Goal: Task Accomplishment & Management: Manage account settings

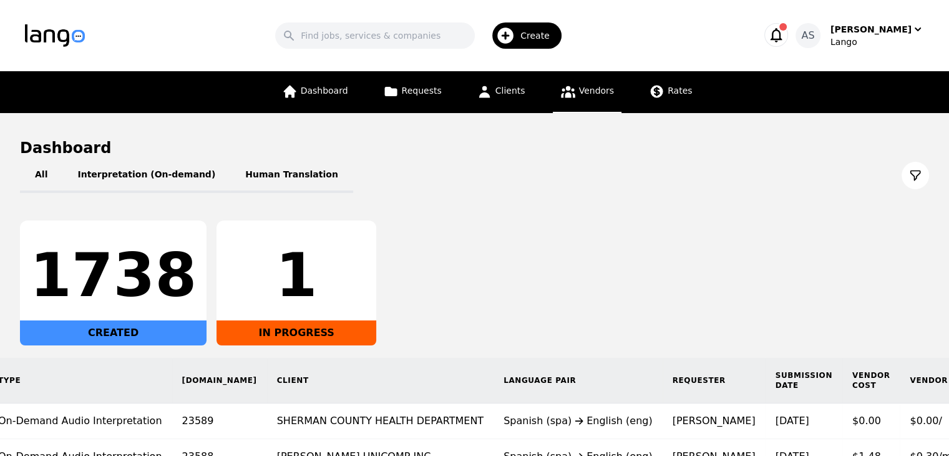
click at [582, 94] on span "Vendors" at bounding box center [596, 91] width 35 height 10
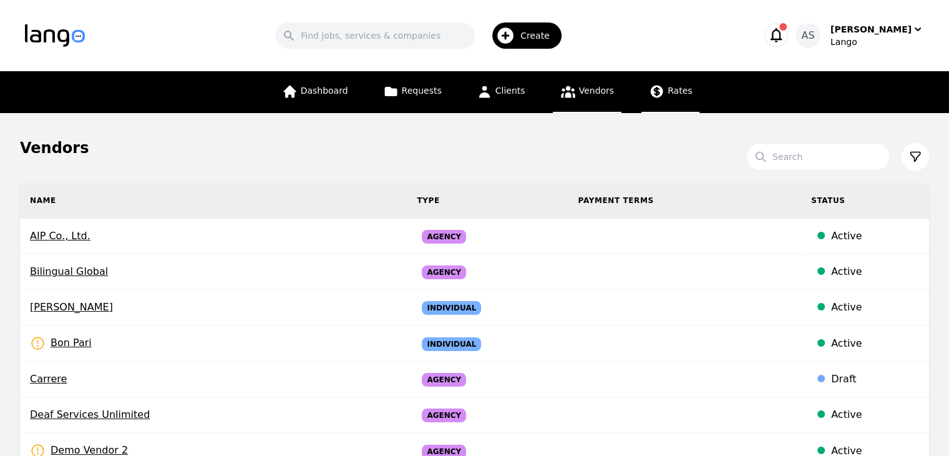
click at [660, 89] on link "Rates" at bounding box center [671, 92] width 58 height 42
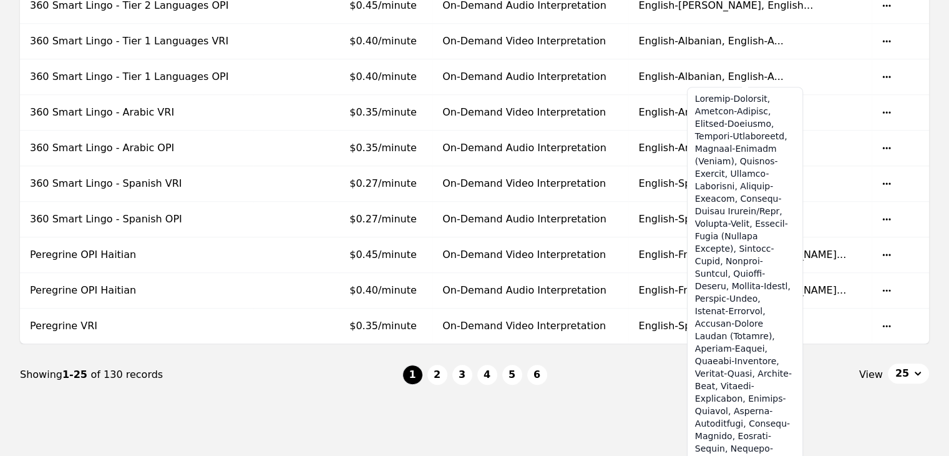
scroll to position [811, 0]
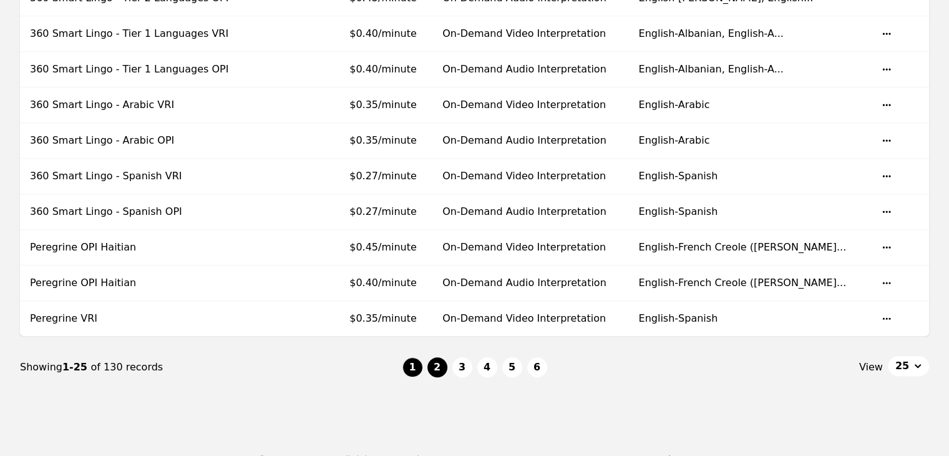
click at [439, 361] on button "2" at bounding box center [438, 367] width 20 height 20
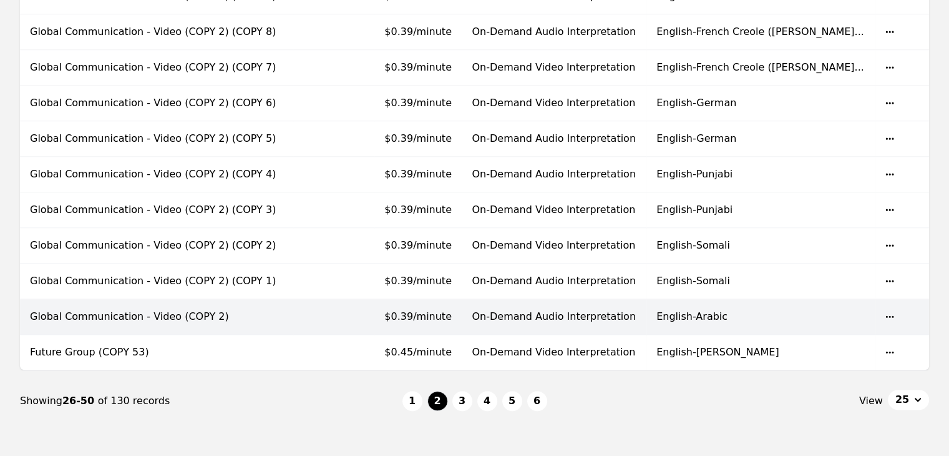
scroll to position [831, 0]
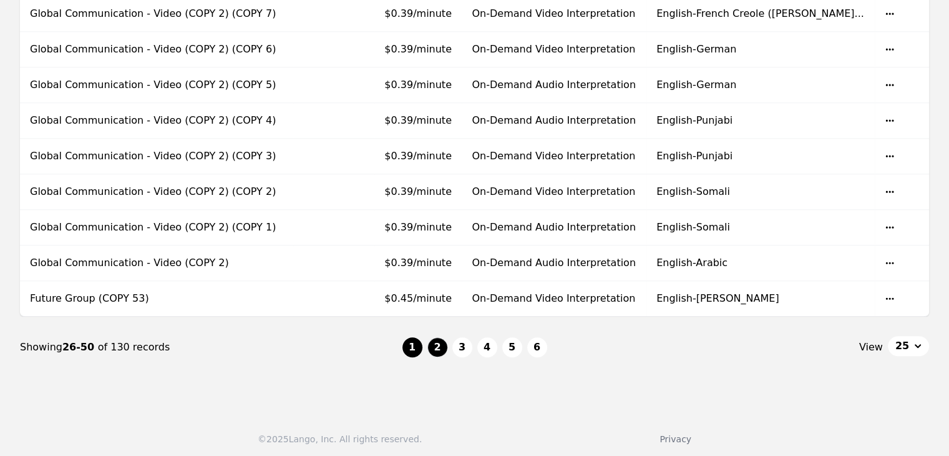
click at [404, 345] on button "1" at bounding box center [413, 347] width 20 height 20
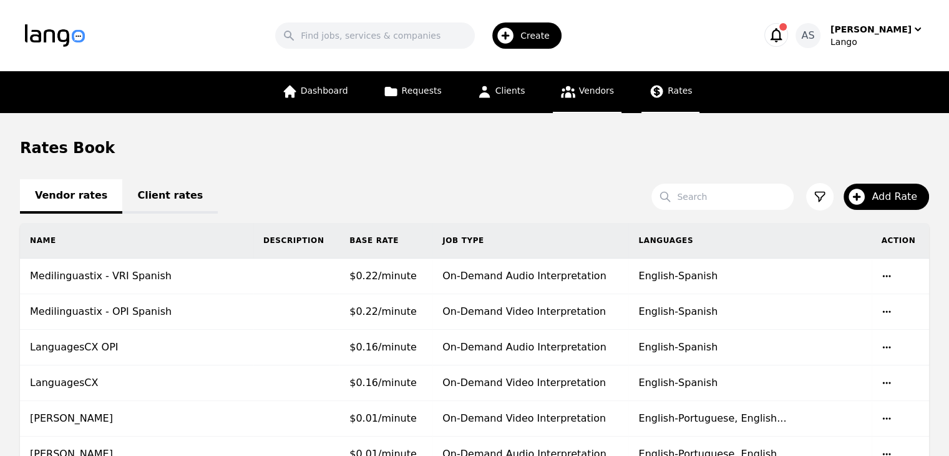
click at [592, 99] on link "Vendors" at bounding box center [587, 92] width 69 height 42
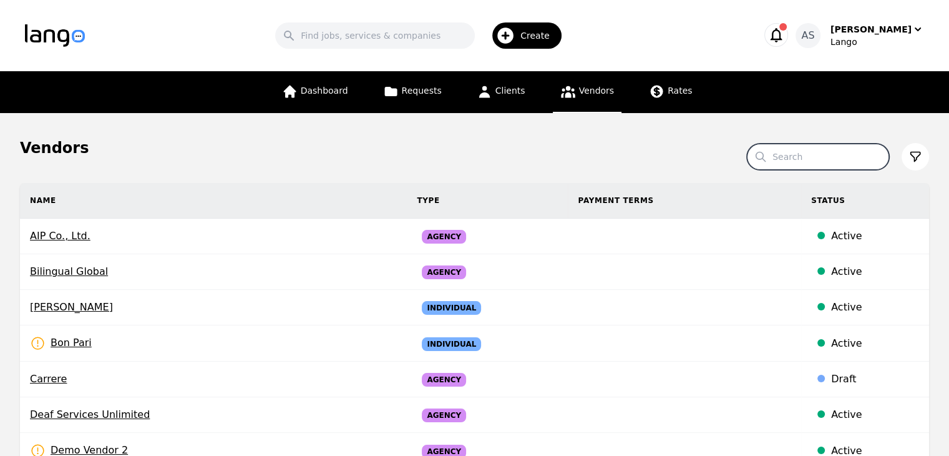
click at [816, 160] on input "Search" at bounding box center [818, 157] width 142 height 26
type input "grupo"
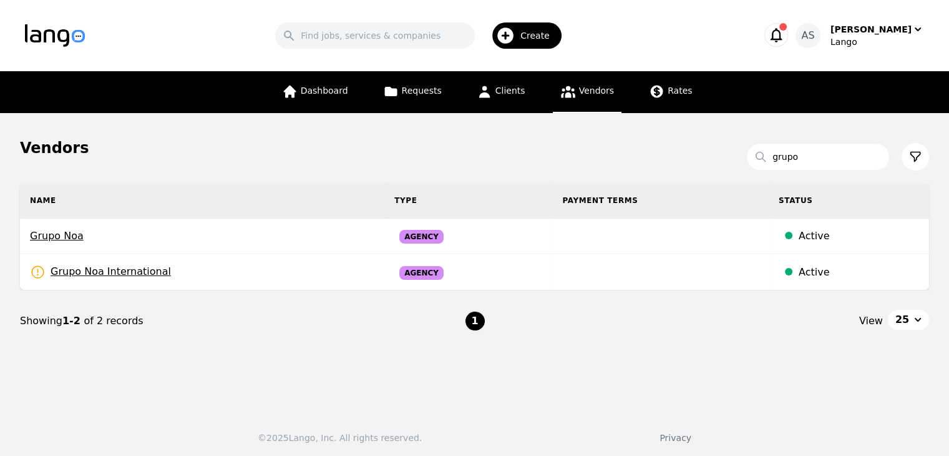
click at [657, 272] on td at bounding box center [660, 272] width 217 height 36
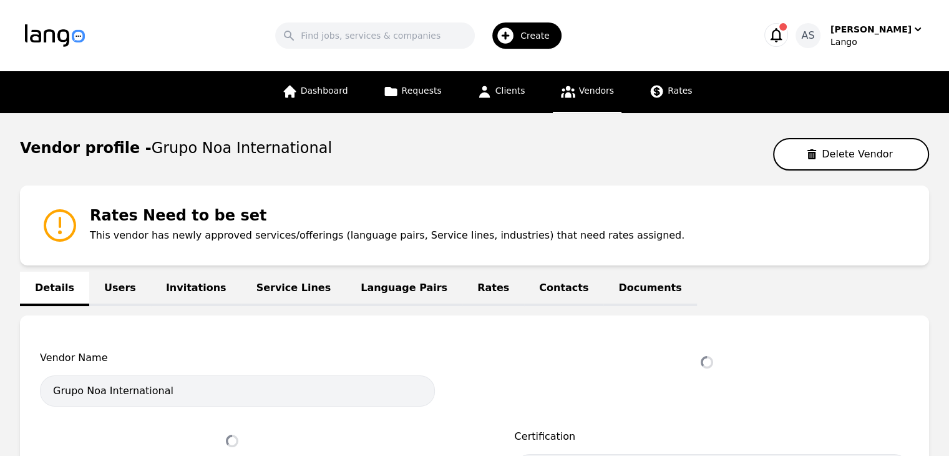
select select "active"
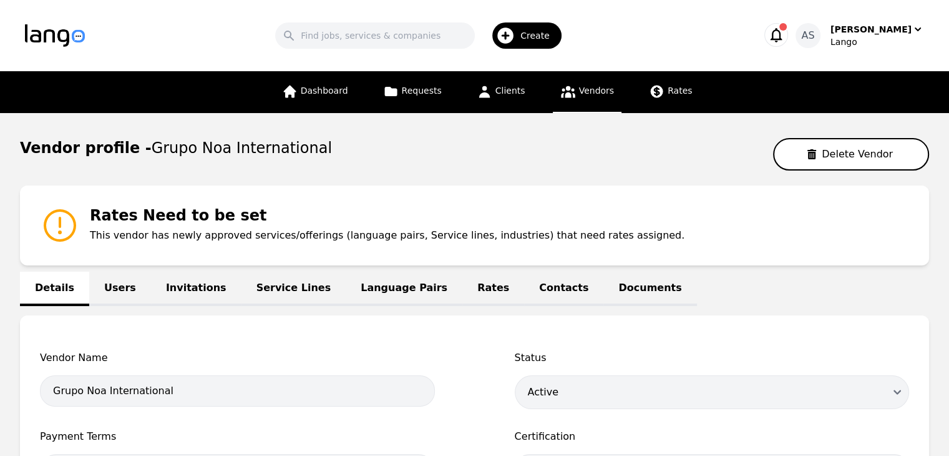
click at [371, 278] on link "Language Pairs" at bounding box center [404, 289] width 117 height 34
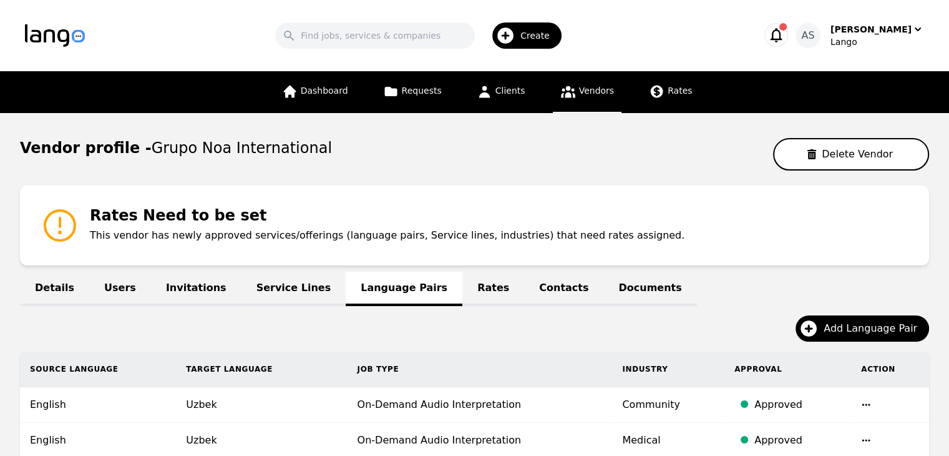
click at [100, 273] on link "Users" at bounding box center [120, 289] width 62 height 34
click at [565, 93] on icon at bounding box center [568, 92] width 14 height 12
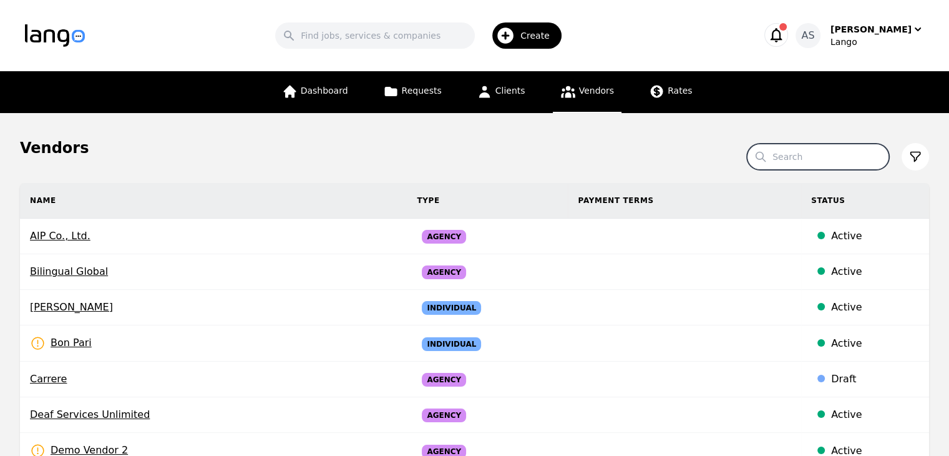
click at [814, 160] on input "Search" at bounding box center [818, 157] width 142 height 26
type input "noa"
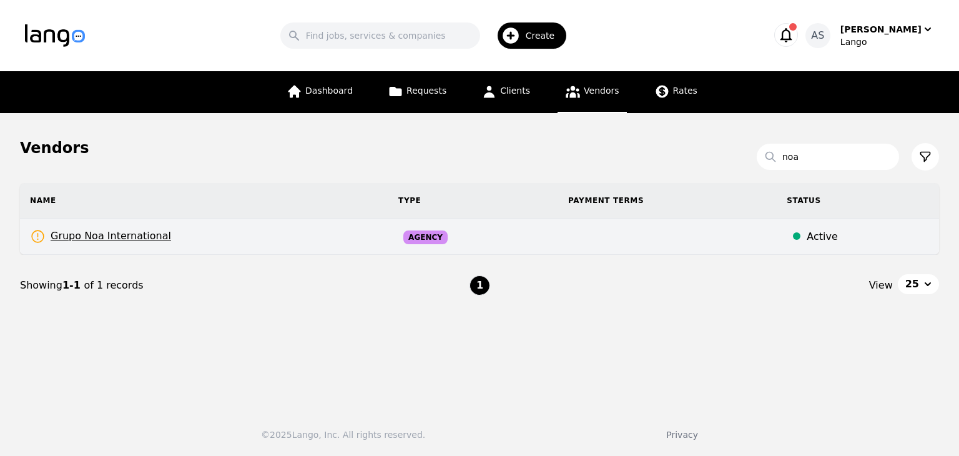
click at [273, 239] on td "Grupo Noa International Rates Need to be set" at bounding box center [204, 236] width 368 height 36
select select "active"
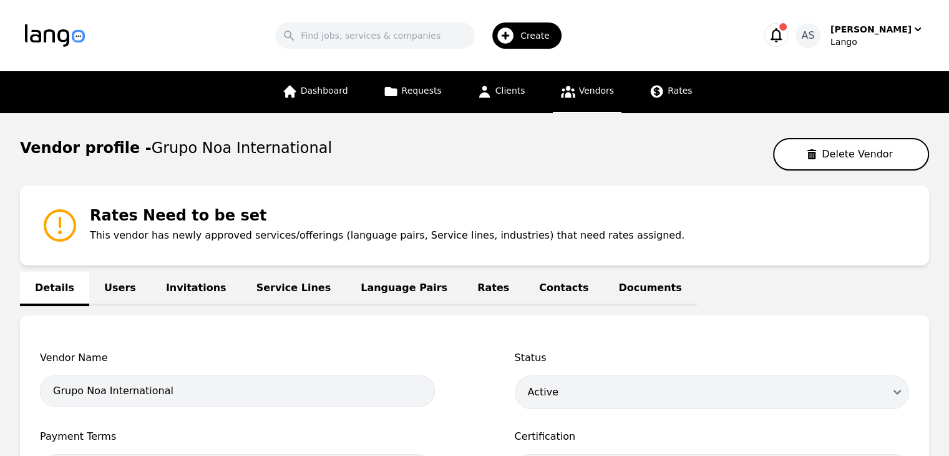
click at [122, 286] on link "Users" at bounding box center [120, 289] width 62 height 34
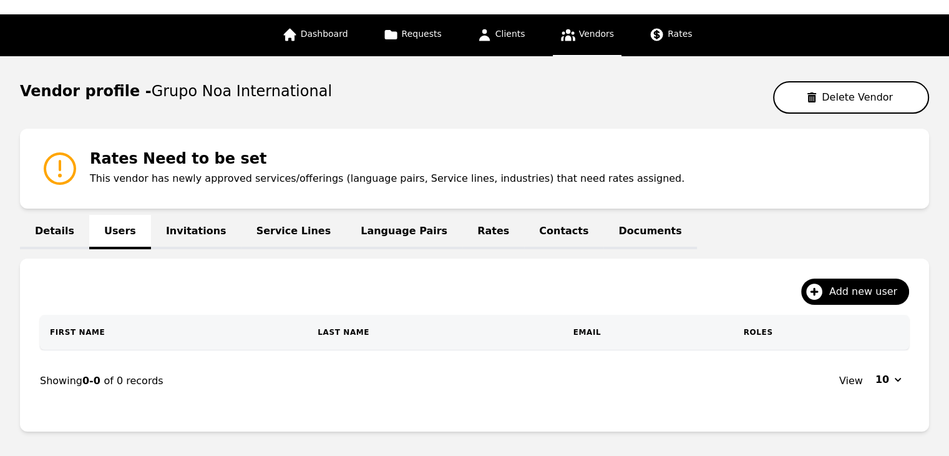
scroll to position [122, 0]
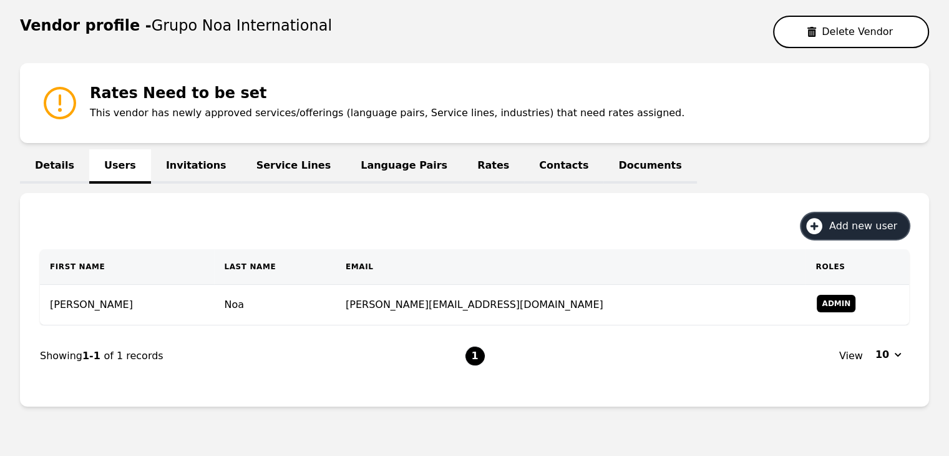
click at [849, 215] on button "Add new user" at bounding box center [855, 226] width 108 height 26
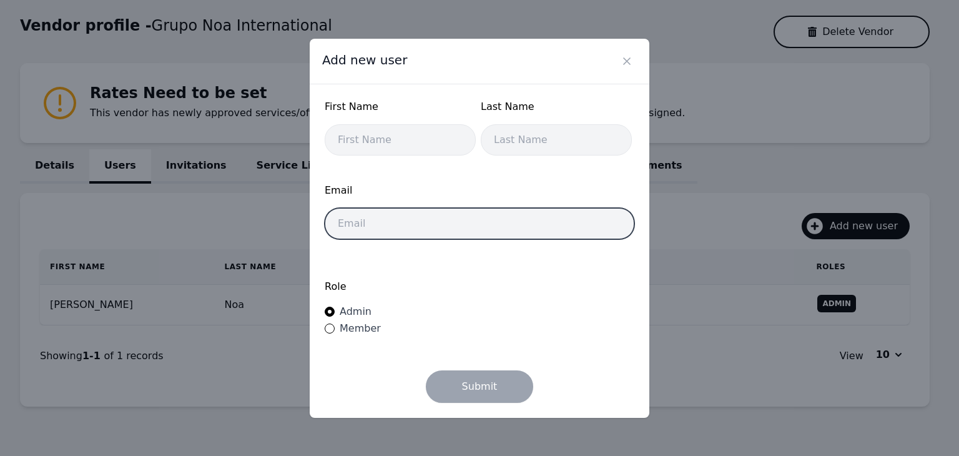
click at [407, 223] on input "email" at bounding box center [480, 223] width 310 height 31
paste input "mahah@gruponoainternational.com"
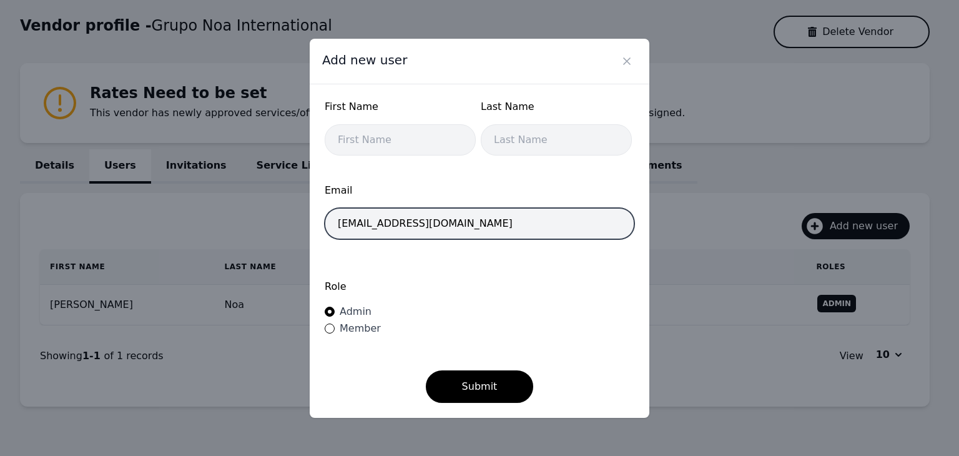
type input "mahah@gruponoainternational.com"
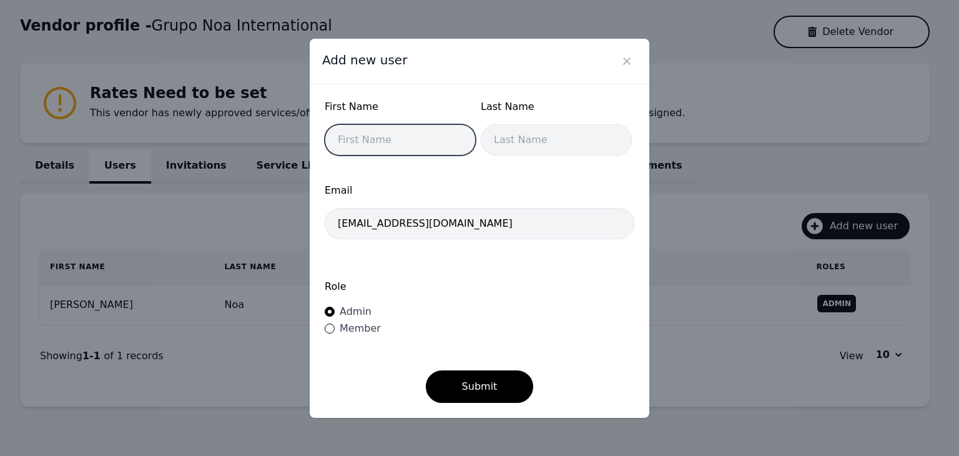
click at [409, 134] on input "text" at bounding box center [400, 139] width 151 height 31
type input "Maha"
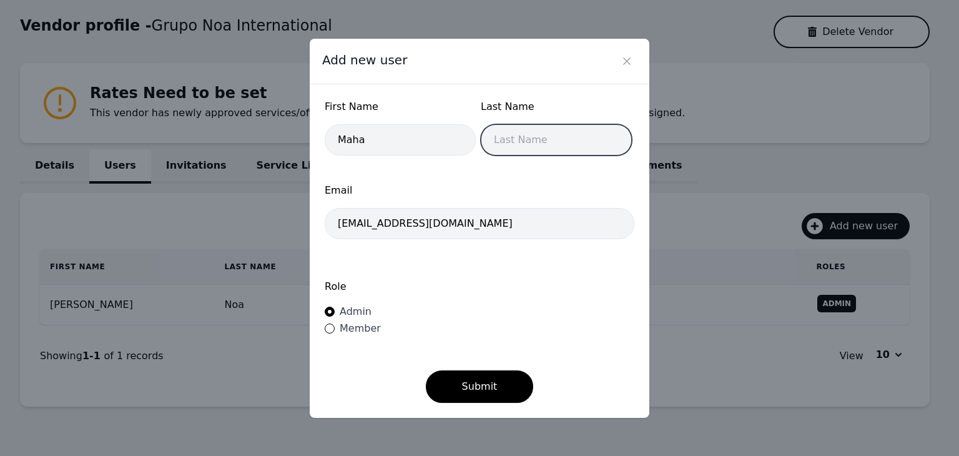
click at [539, 140] on input "text" at bounding box center [556, 139] width 151 height 31
type input "H"
click at [447, 283] on label "Role" at bounding box center [480, 286] width 310 height 15
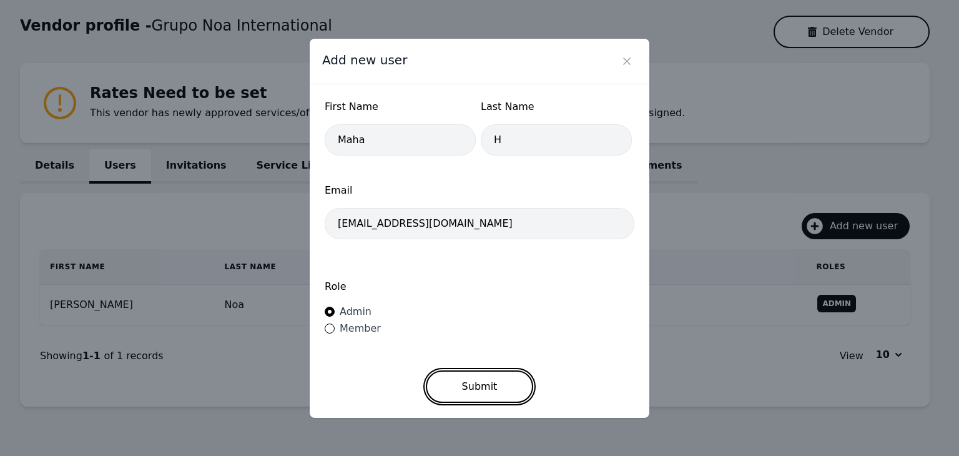
click at [488, 376] on button "Submit" at bounding box center [480, 386] width 108 height 32
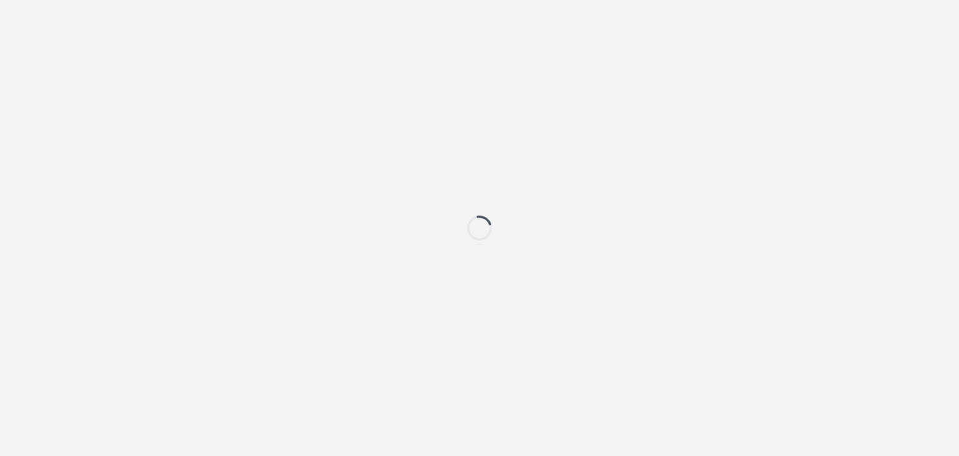
drag, startPoint x: 0, startPoint y: 0, endPoint x: 889, endPoint y: 286, distance: 933.7
click at [889, 286] on div at bounding box center [479, 228] width 959 height 456
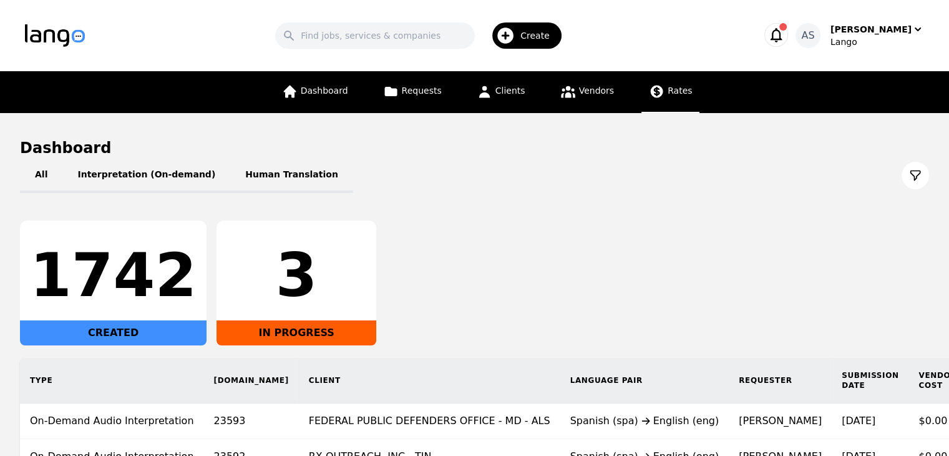
click at [659, 89] on icon at bounding box center [657, 92] width 16 height 16
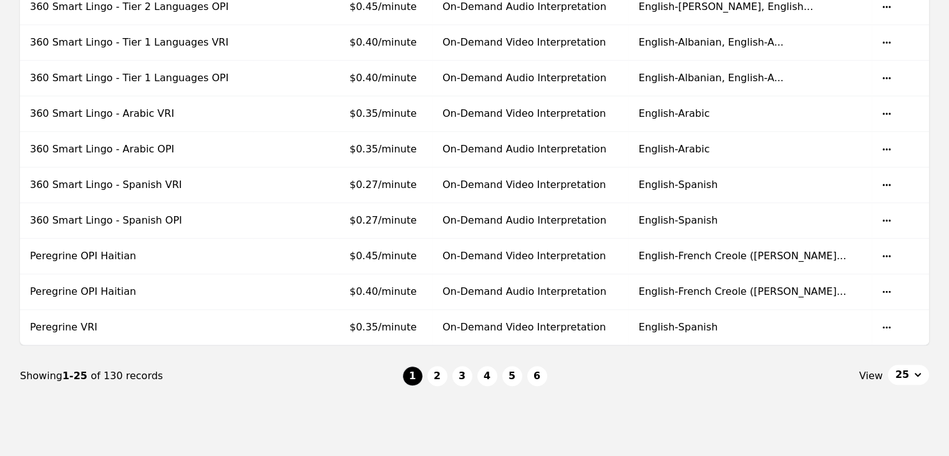
scroll to position [811, 0]
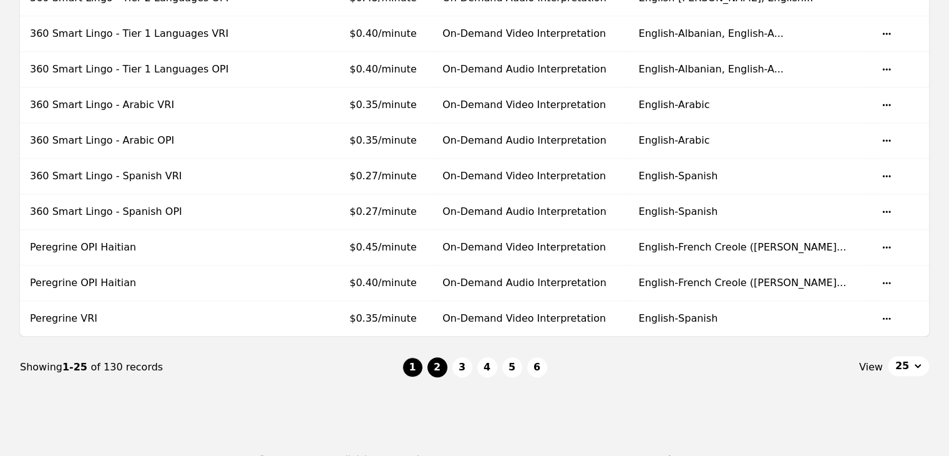
click at [431, 357] on button "2" at bounding box center [438, 367] width 20 height 20
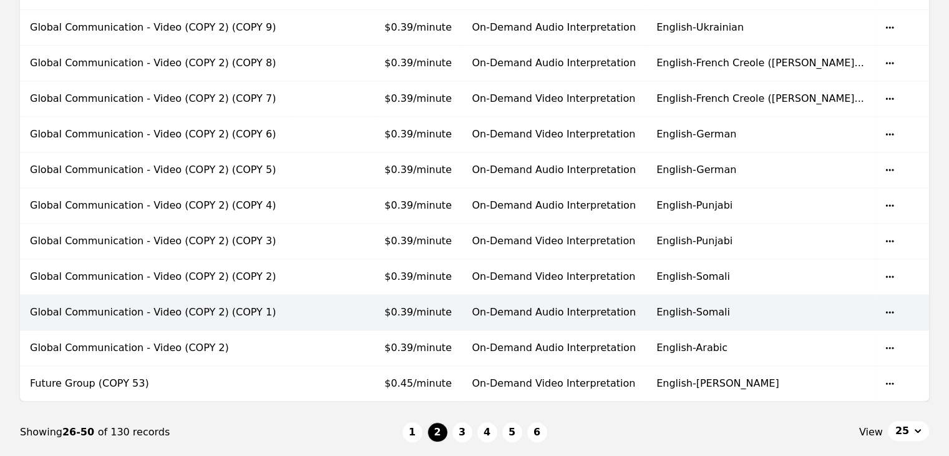
scroll to position [749, 0]
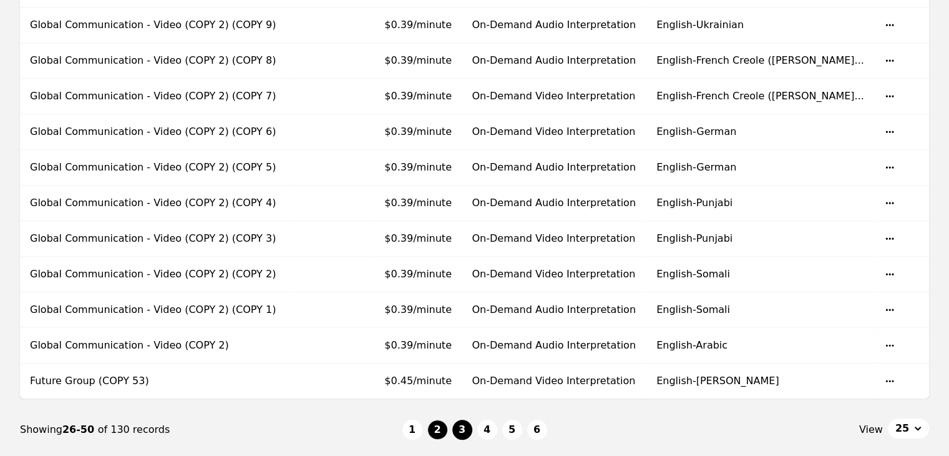
click at [468, 423] on button "3" at bounding box center [463, 429] width 20 height 20
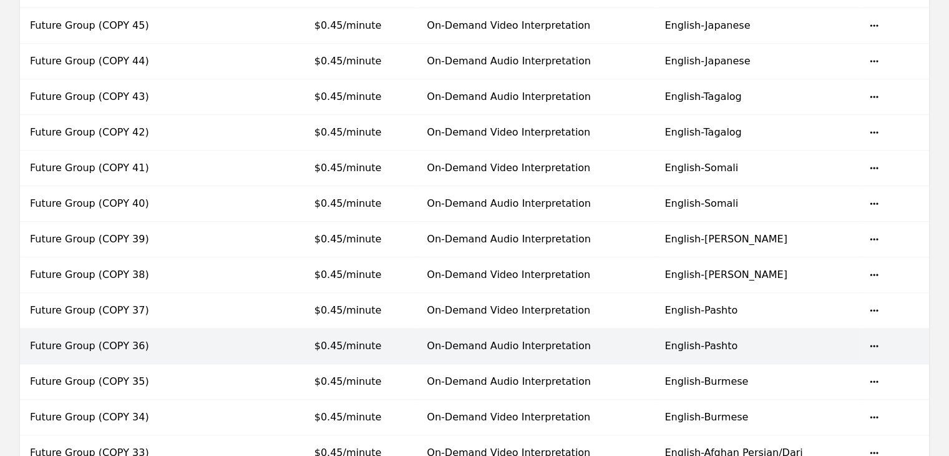
scroll to position [624, 0]
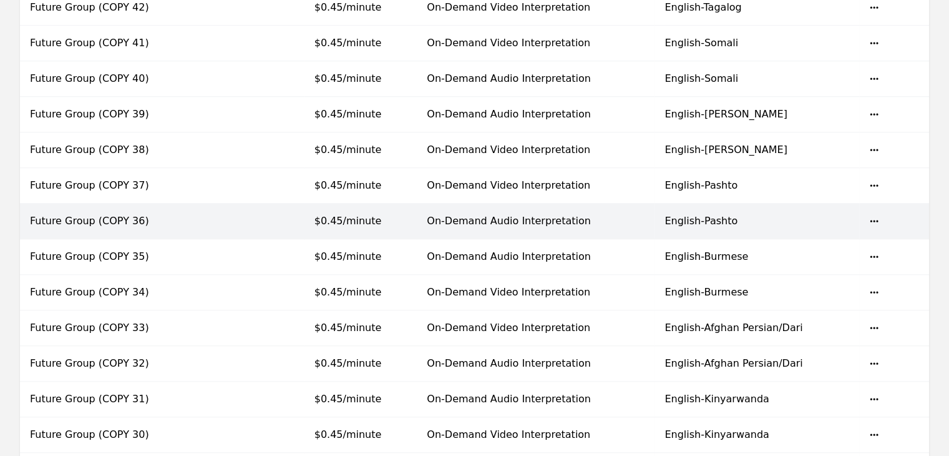
click at [875, 216] on icon "button" at bounding box center [874, 221] width 10 height 10
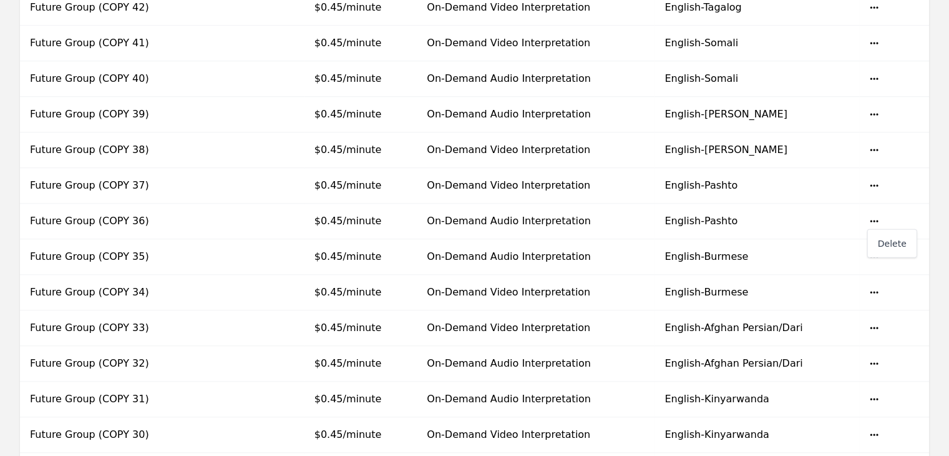
click at [939, 142] on div "Name Description Base Rate Job Type Languages Action Future Group (COPY 52) $0.…" at bounding box center [474, 61] width 949 height 925
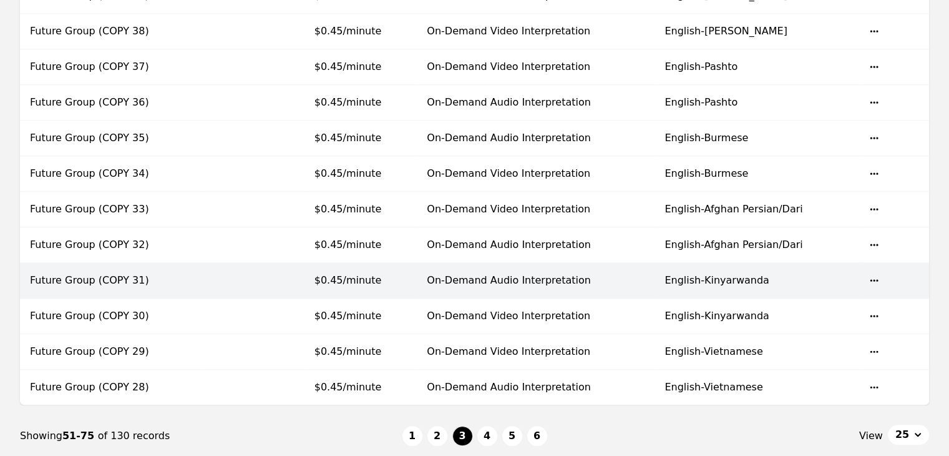
scroll to position [831, 0]
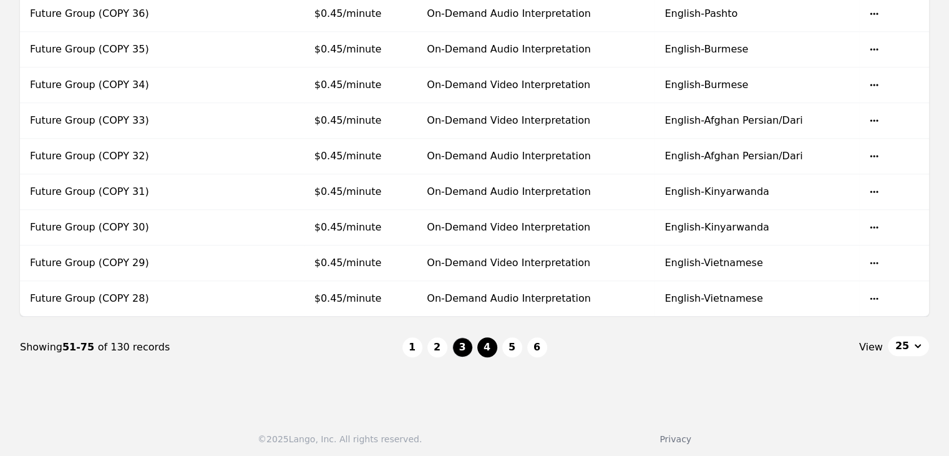
click at [491, 341] on button "4" at bounding box center [488, 347] width 20 height 20
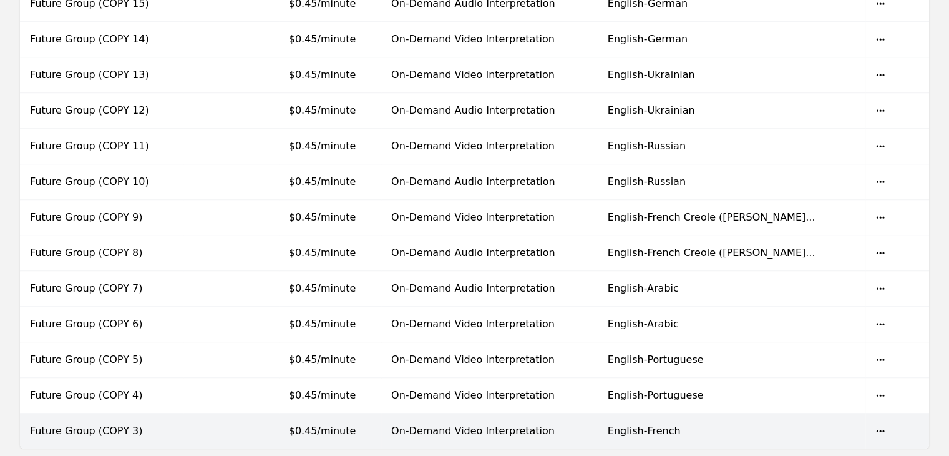
scroll to position [811, 0]
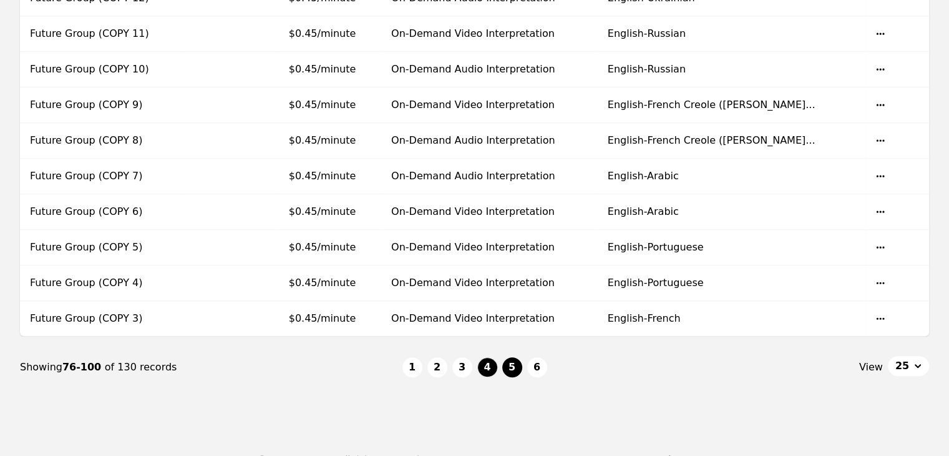
click at [507, 366] on button "5" at bounding box center [512, 367] width 20 height 20
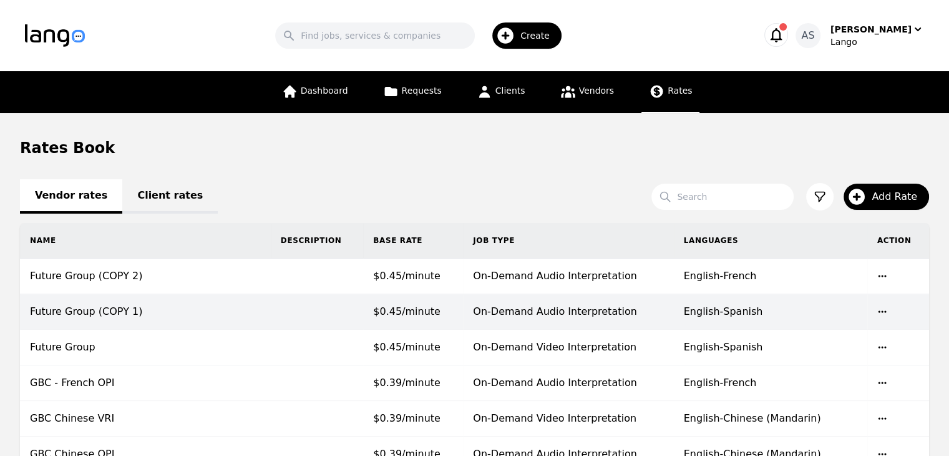
click at [407, 313] on span "$0.45/minute" at bounding box center [406, 311] width 67 height 12
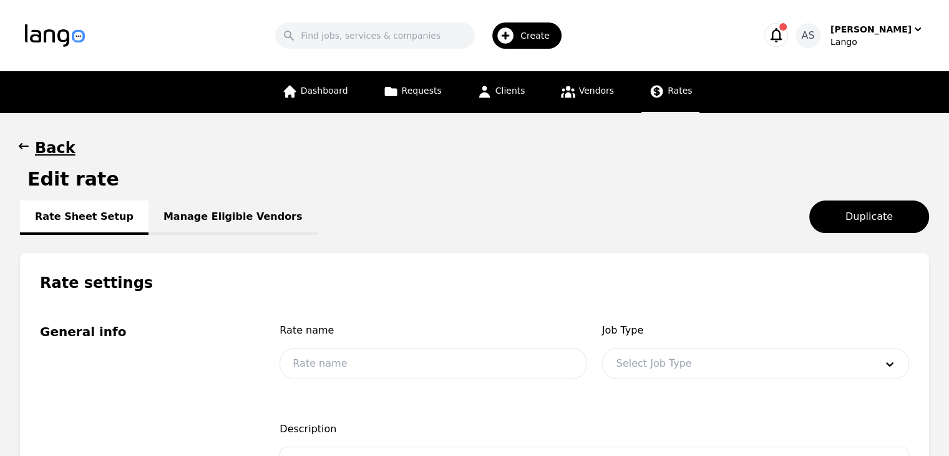
type input "Future Group (COPY 1)"
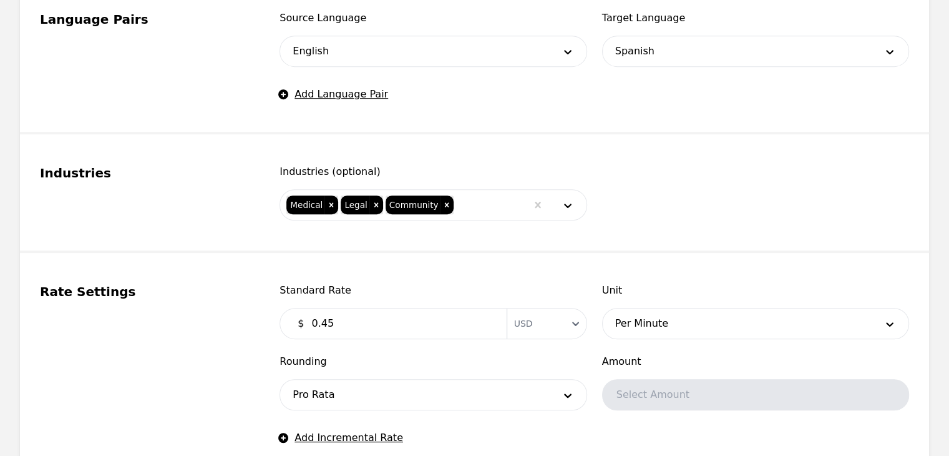
scroll to position [624, 0]
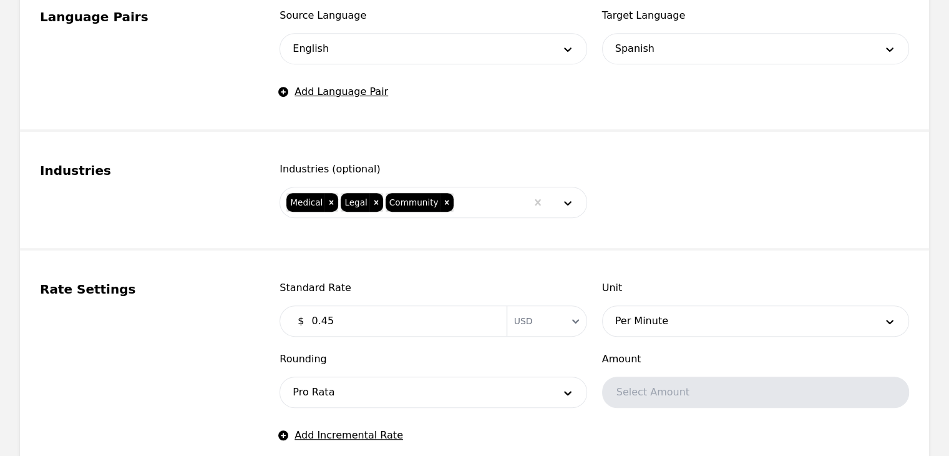
click at [365, 313] on input "0.45" at bounding box center [401, 320] width 195 height 25
type input "0.29"
click at [162, 306] on div "Rate Settings" at bounding box center [145, 361] width 210 height 162
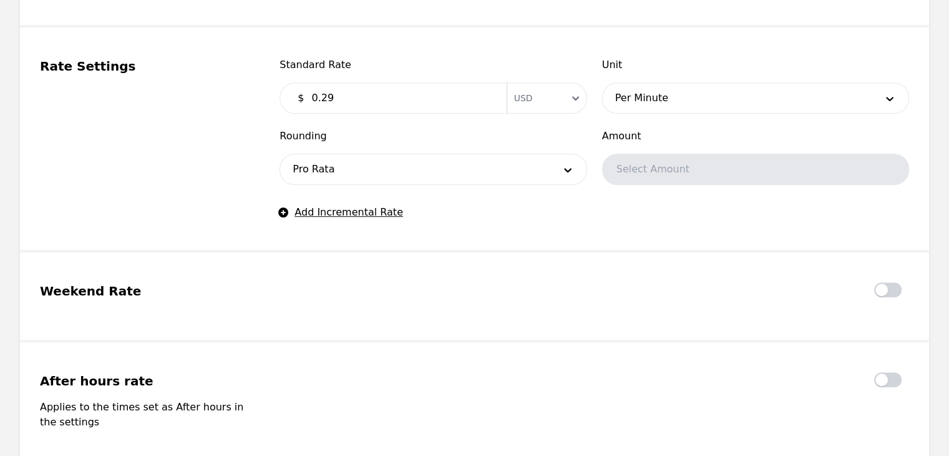
scroll to position [1091, 0]
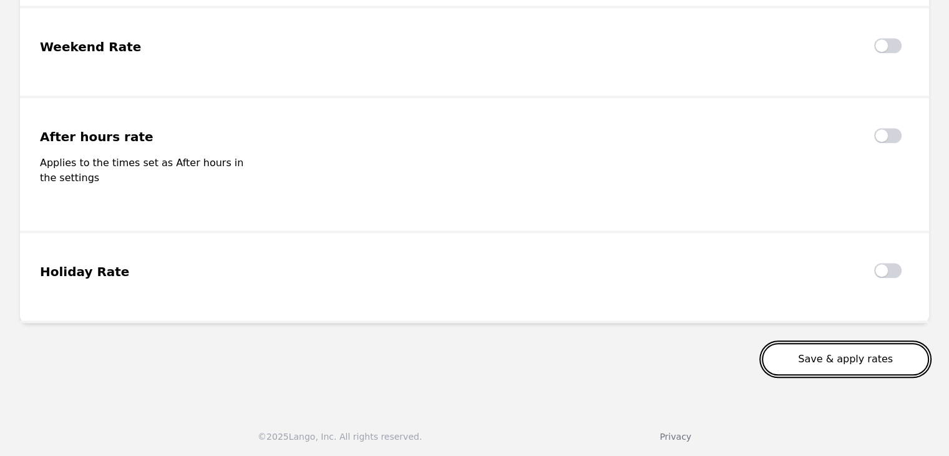
click at [843, 361] on button "Save & apply rates" at bounding box center [845, 359] width 167 height 32
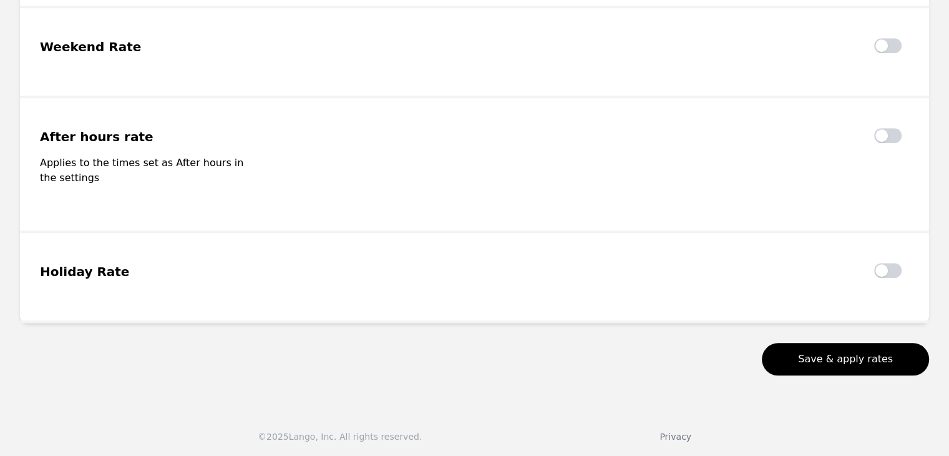
scroll to position [1087, 0]
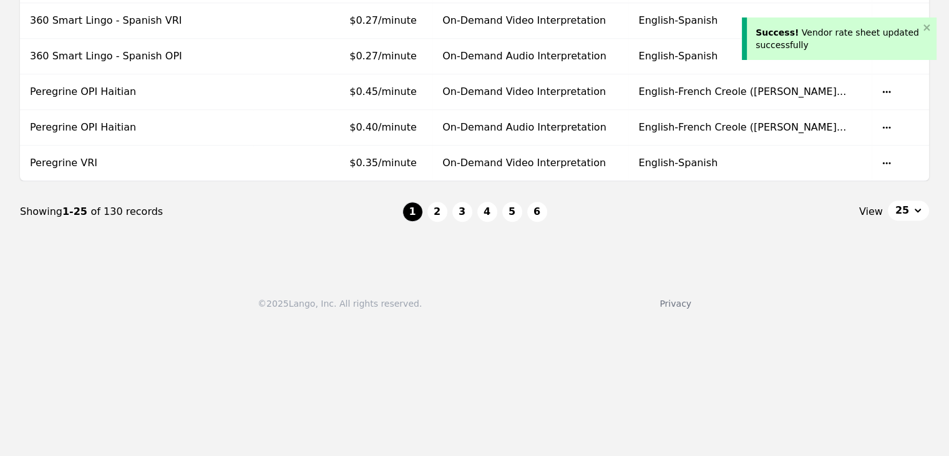
scroll to position [1082, 0]
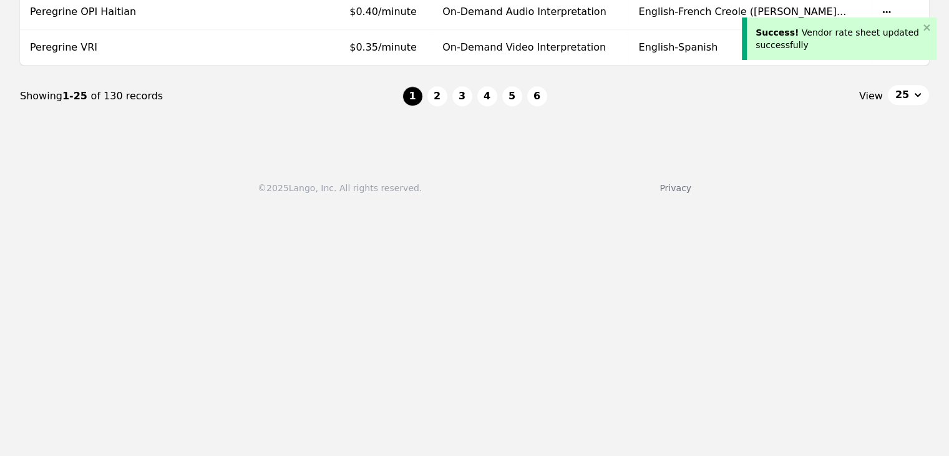
click at [437, 93] on button "2" at bounding box center [438, 96] width 20 height 20
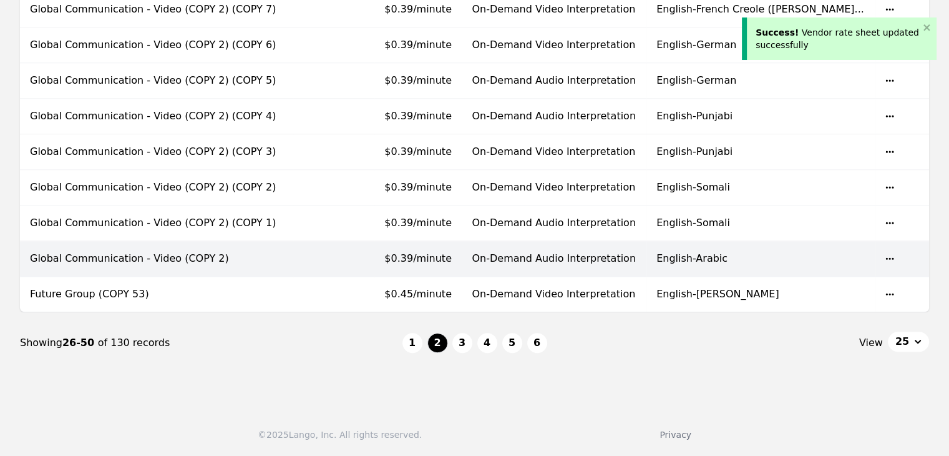
scroll to position [831, 0]
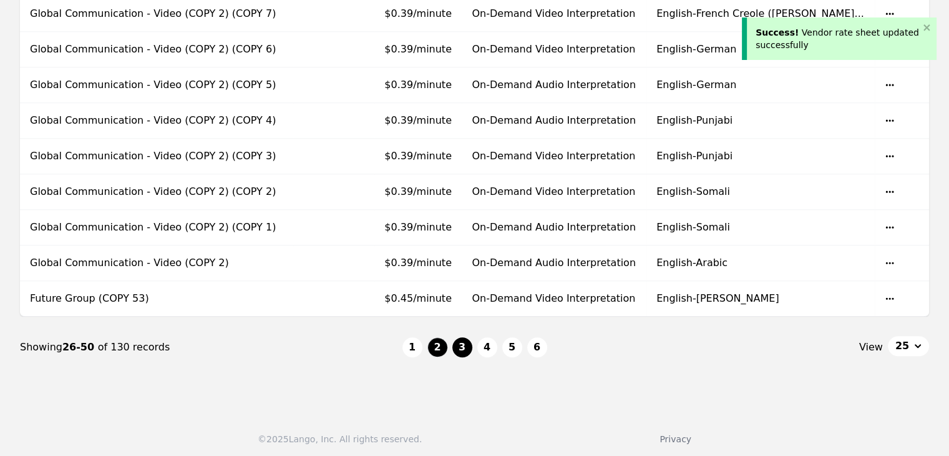
click at [467, 337] on button "3" at bounding box center [463, 347] width 20 height 20
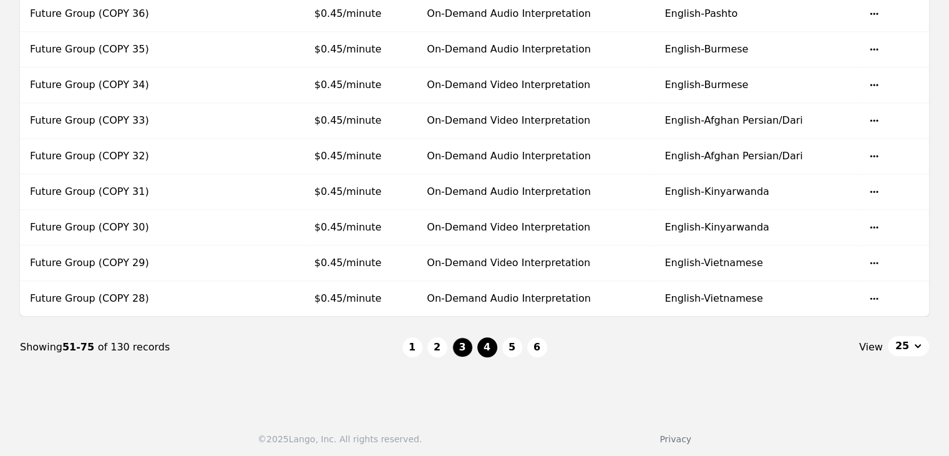
click at [492, 338] on button "4" at bounding box center [488, 347] width 20 height 20
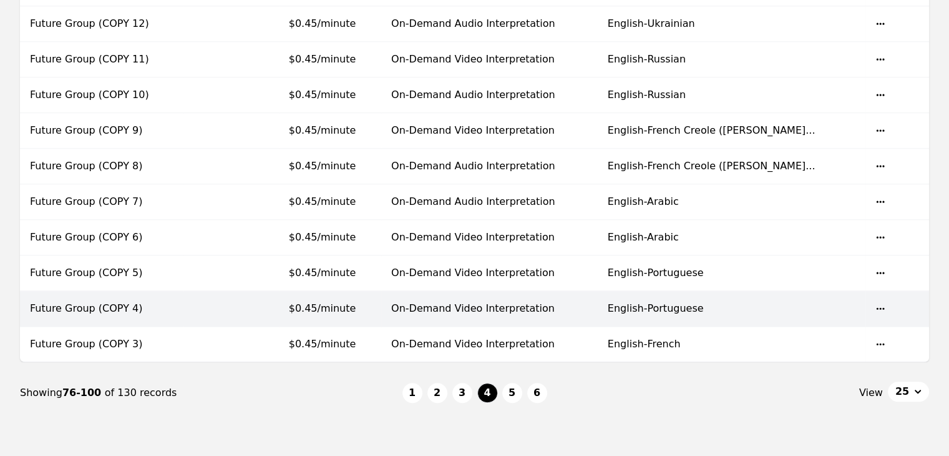
scroll to position [831, 0]
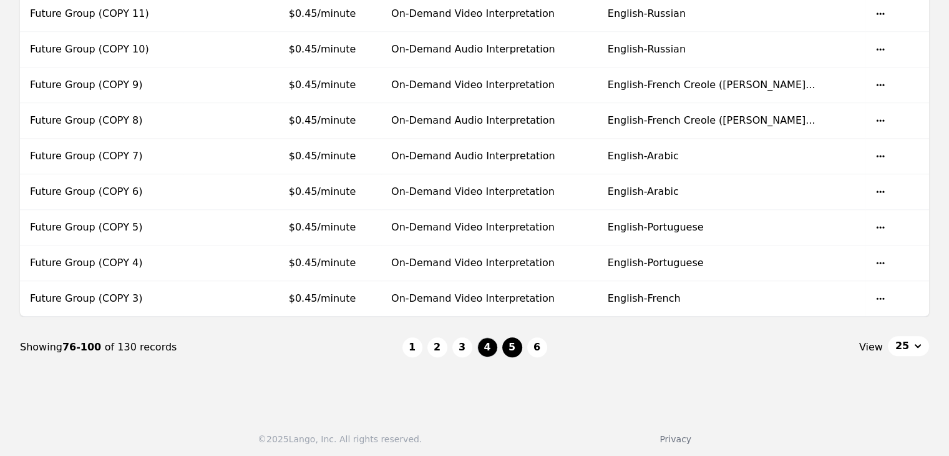
click at [512, 346] on button "5" at bounding box center [512, 347] width 20 height 20
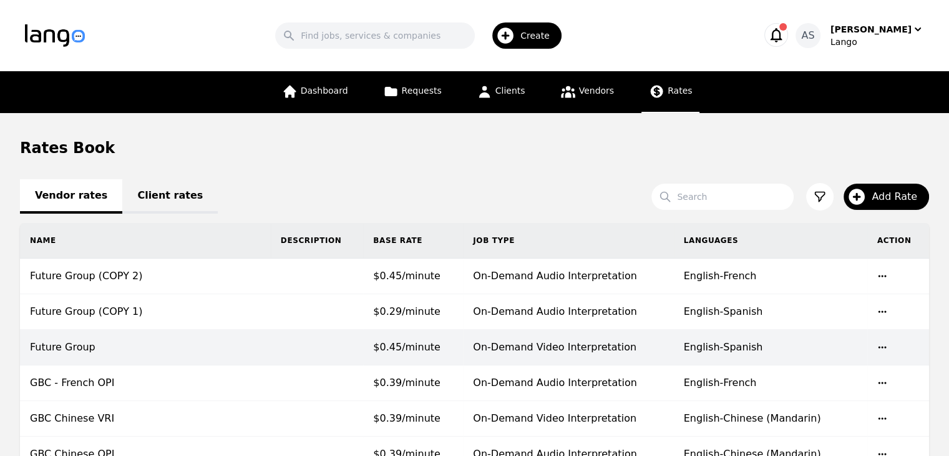
click at [433, 345] on td "$0.45/minute" at bounding box center [413, 348] width 100 height 36
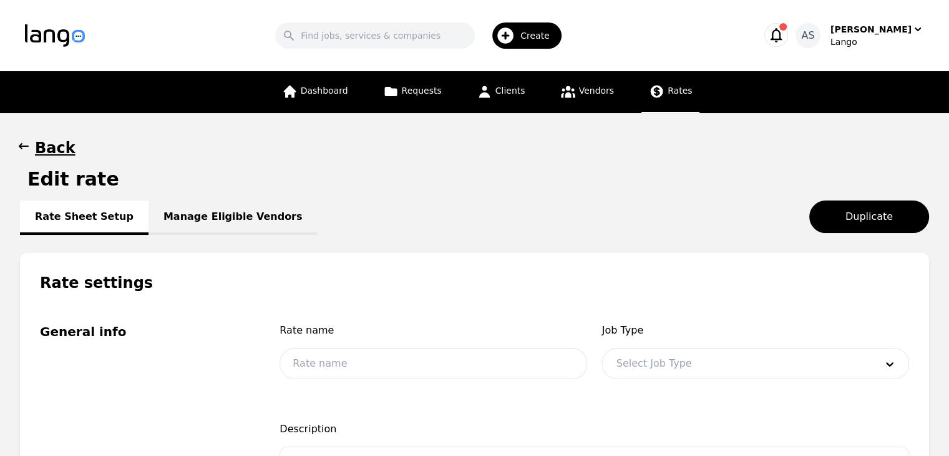
type input "Future Group"
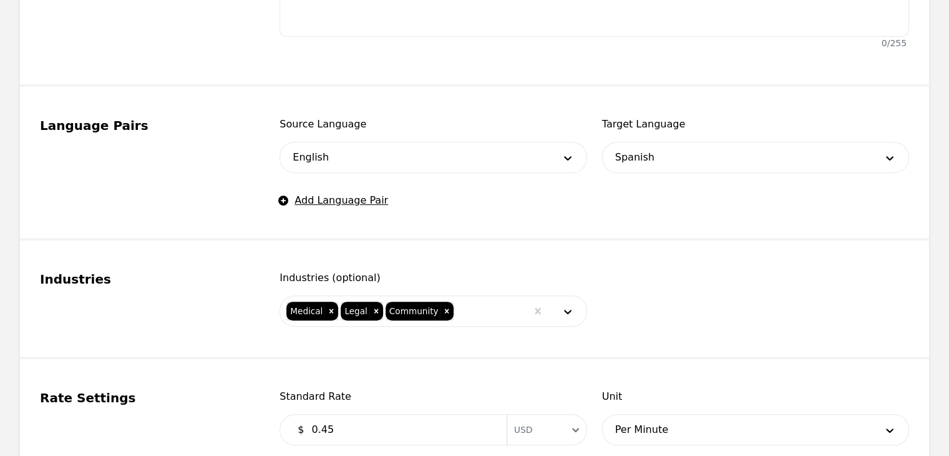
scroll to position [749, 0]
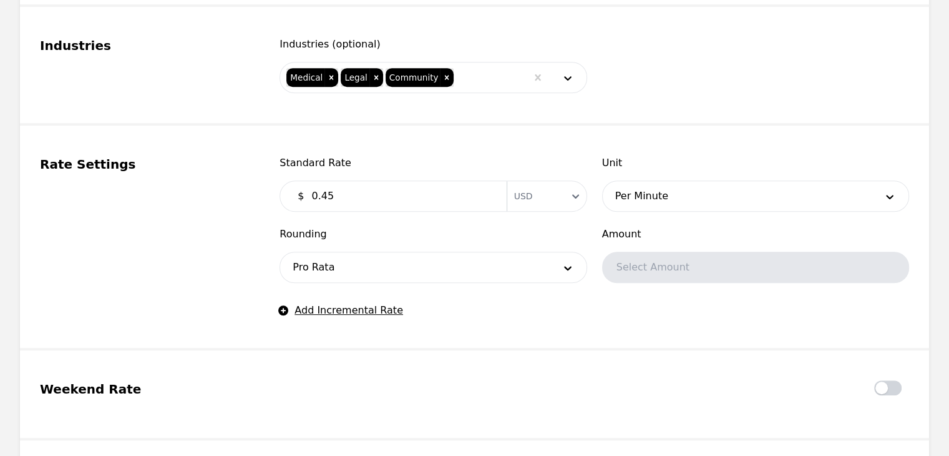
click at [343, 195] on input "0.45" at bounding box center [401, 196] width 195 height 25
type input "0.29"
click at [557, 348] on fieldset "Rate Settings Standard Rate $ 0.29 Currency USD Unit Per Minute Rounding Pro Ra…" at bounding box center [474, 237] width 909 height 225
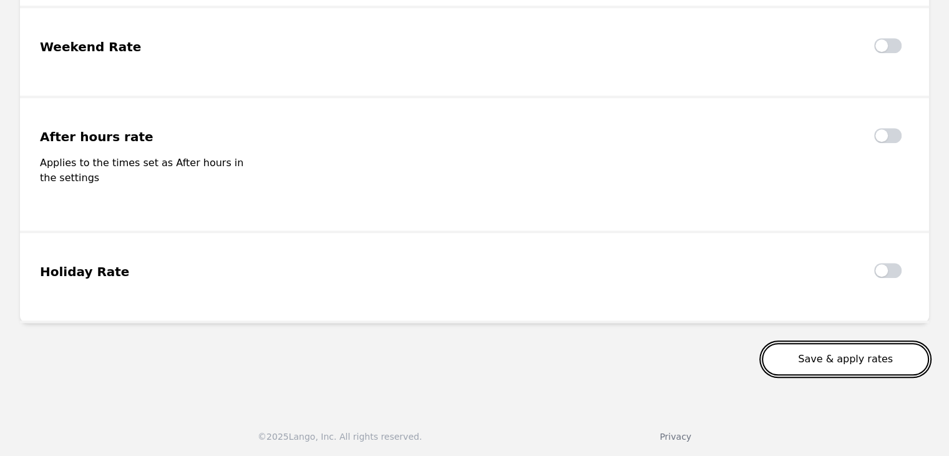
click at [806, 358] on button "Save & apply rates" at bounding box center [845, 359] width 167 height 32
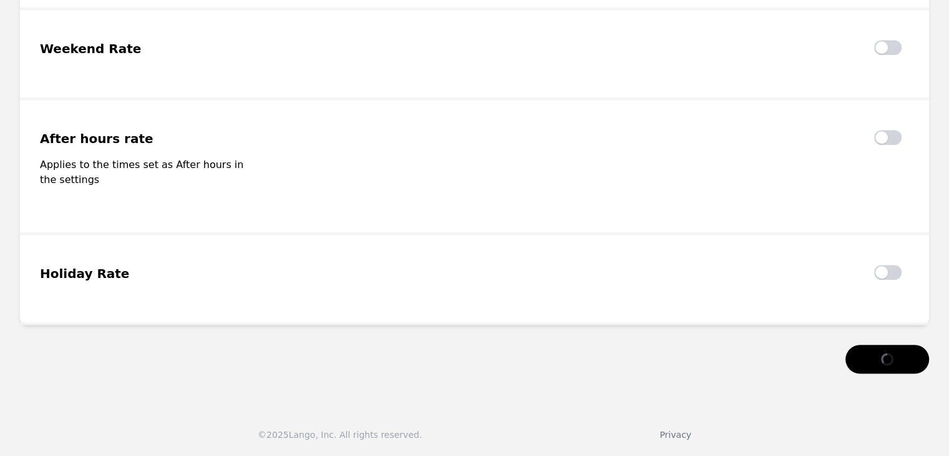
scroll to position [1087, 0]
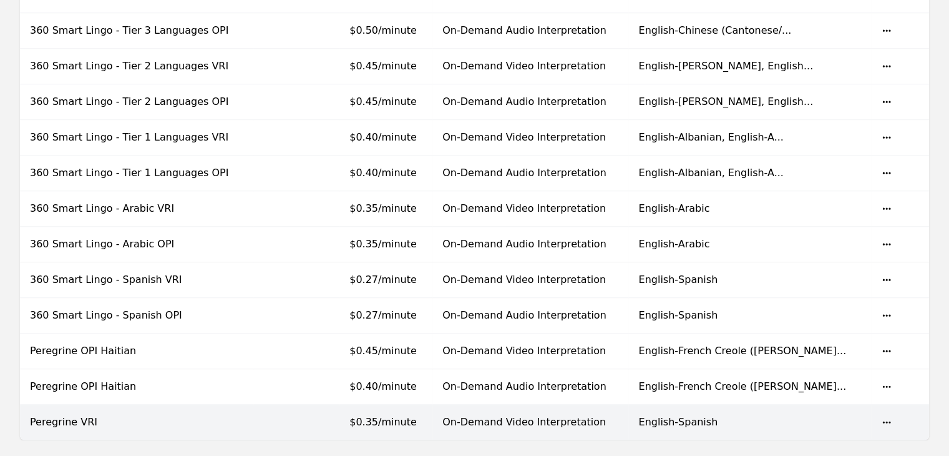
scroll to position [1082, 0]
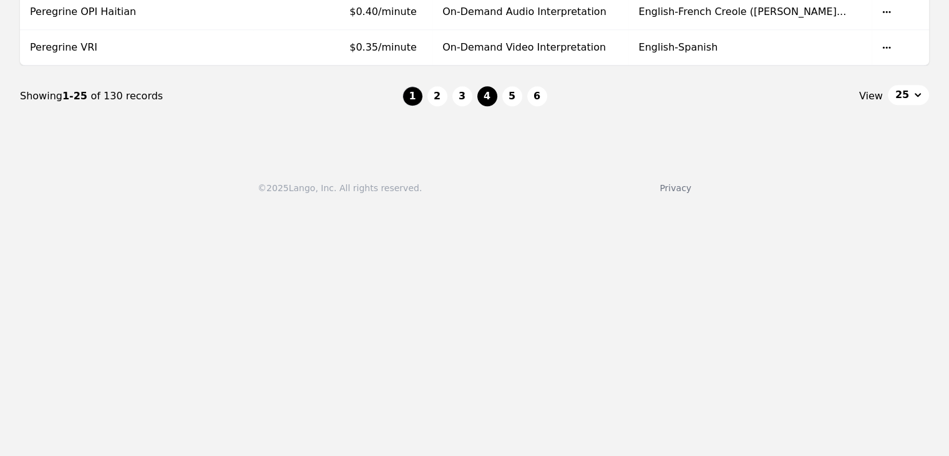
click at [487, 94] on button "4" at bounding box center [488, 96] width 20 height 20
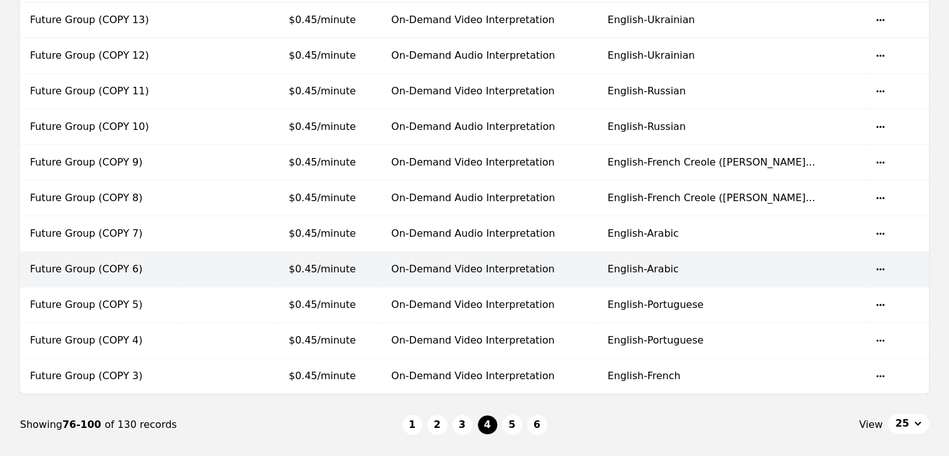
scroll to position [769, 0]
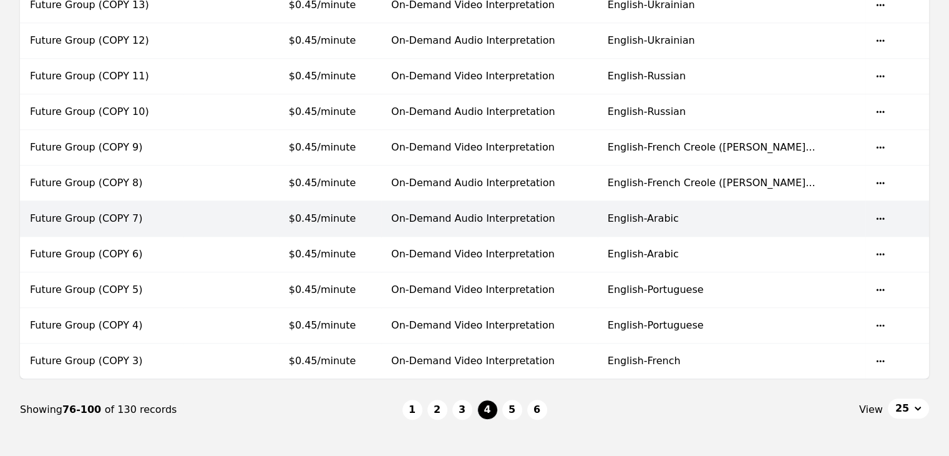
click at [381, 216] on td "$0.45/minute" at bounding box center [330, 219] width 102 height 36
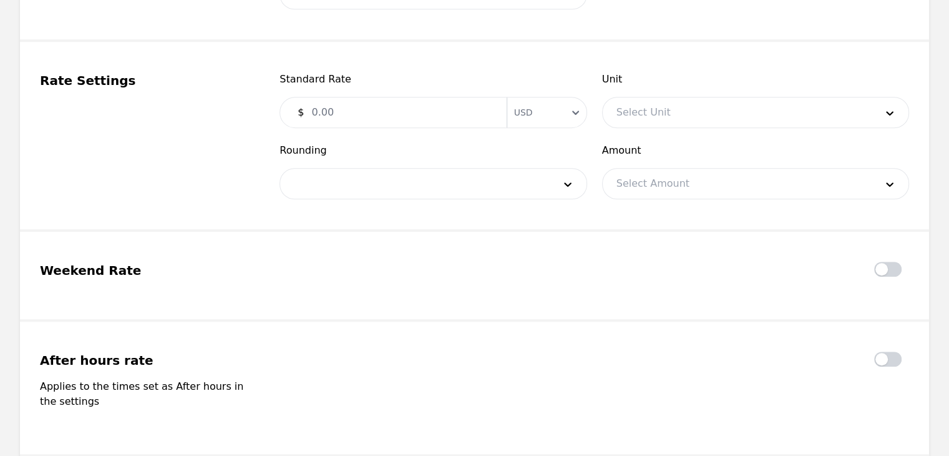
type input "Future Group (COPY 7)"
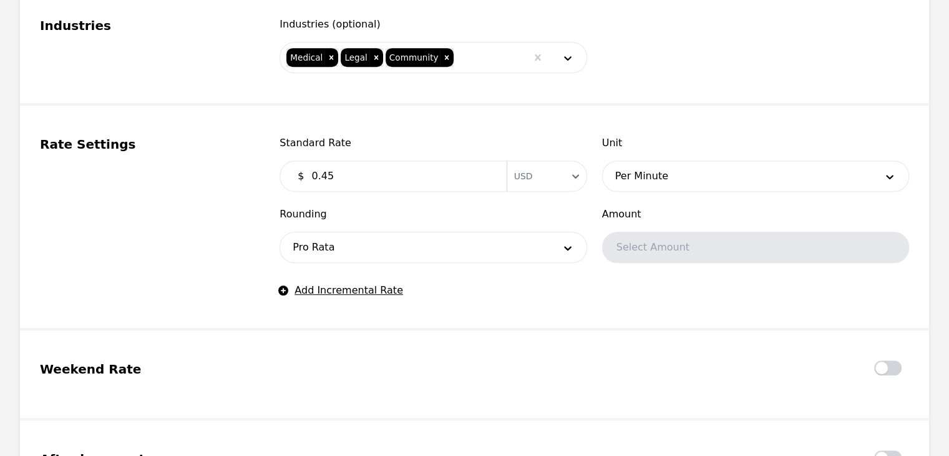
click at [348, 169] on input "0.45" at bounding box center [401, 176] width 195 height 25
type input "0.35"
click at [529, 298] on fieldset "Rate Settings Standard Rate $ 0.35 Currency USD Unit Per Minute Rounding Pro Ra…" at bounding box center [474, 217] width 909 height 225
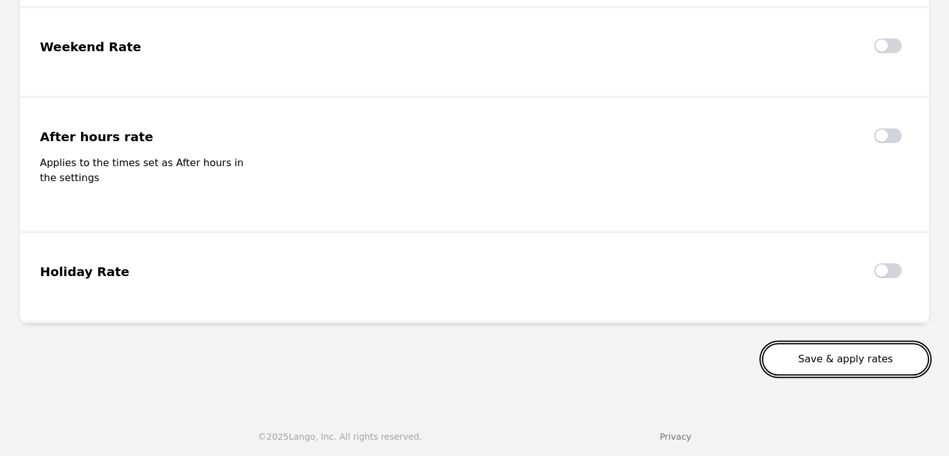
click at [877, 363] on button "Save & apply rates" at bounding box center [845, 359] width 167 height 32
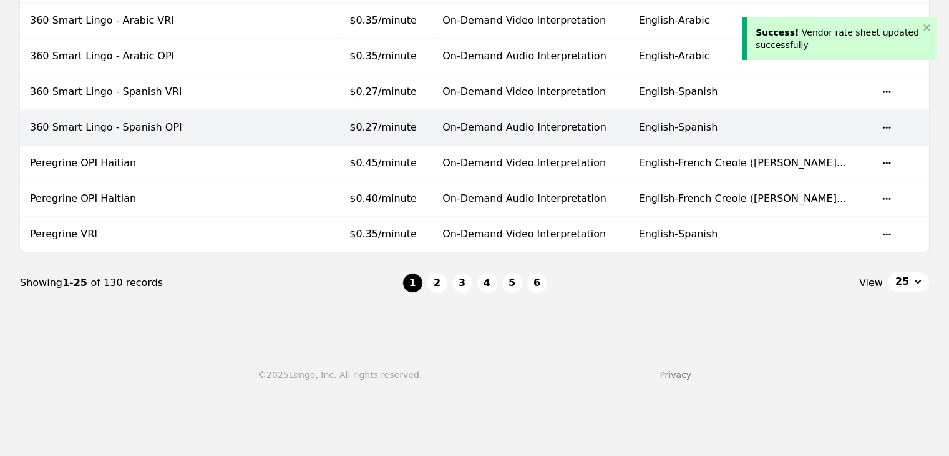
scroll to position [1082, 0]
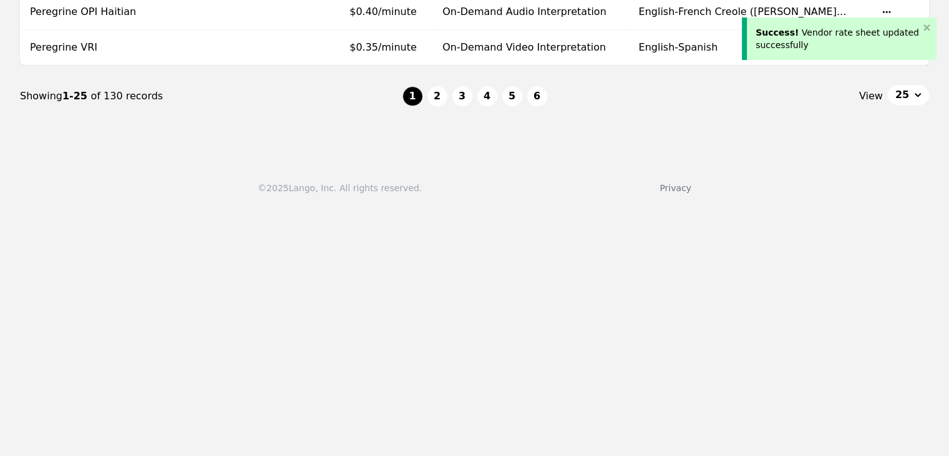
click at [475, 87] on ul "1 2 3 4 5 6" at bounding box center [475, 96] width 145 height 20
click at [489, 96] on button "4" at bounding box center [488, 96] width 20 height 20
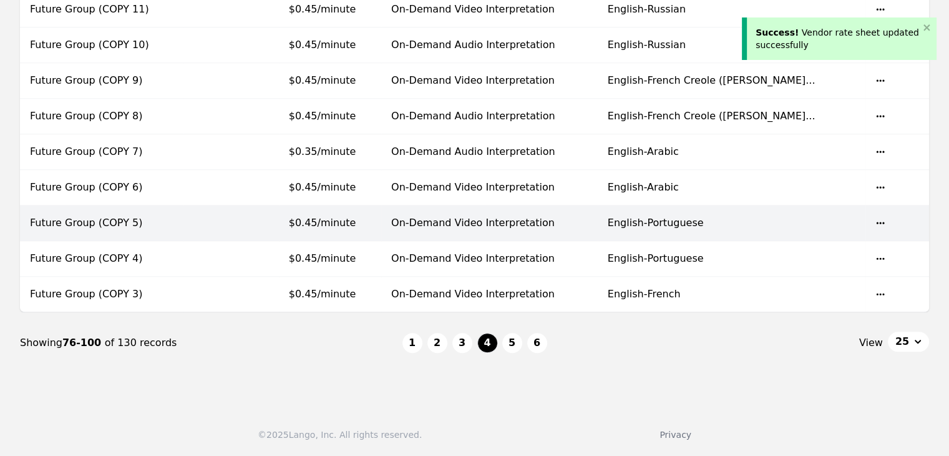
scroll to position [831, 0]
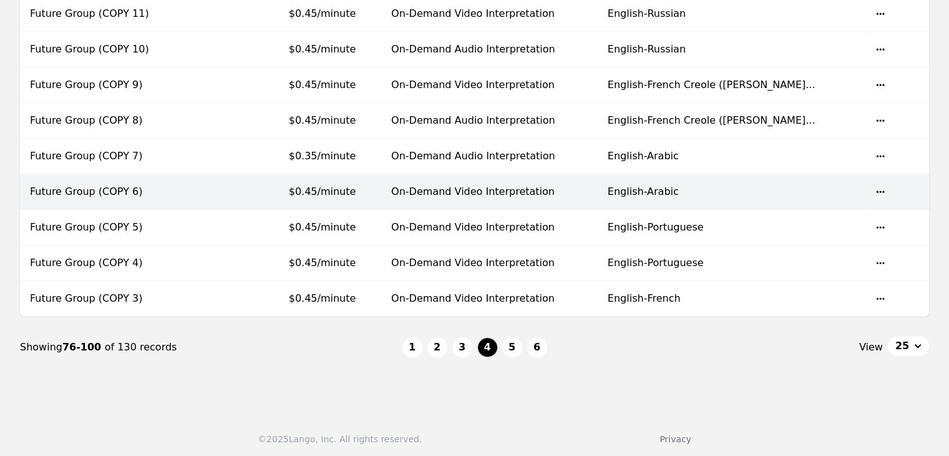
click at [494, 192] on td "On-Demand Video Interpretation" at bounding box center [489, 192] width 217 height 36
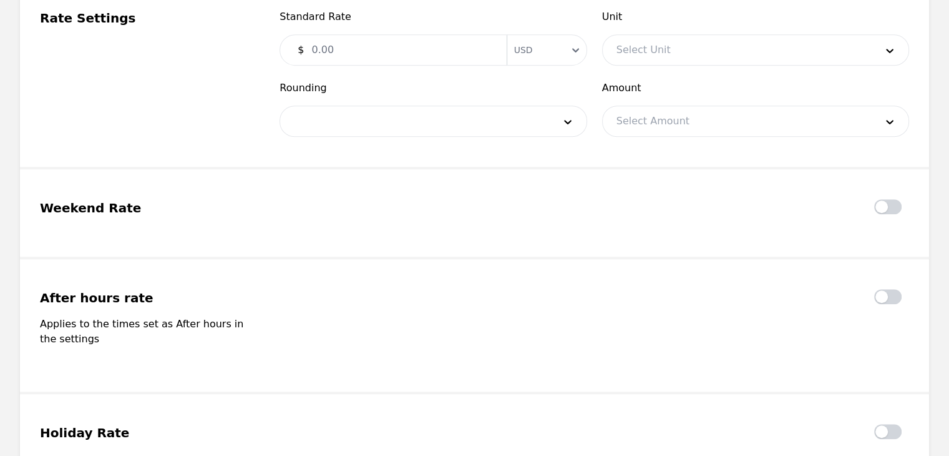
type input "Future Group (COPY 6)"
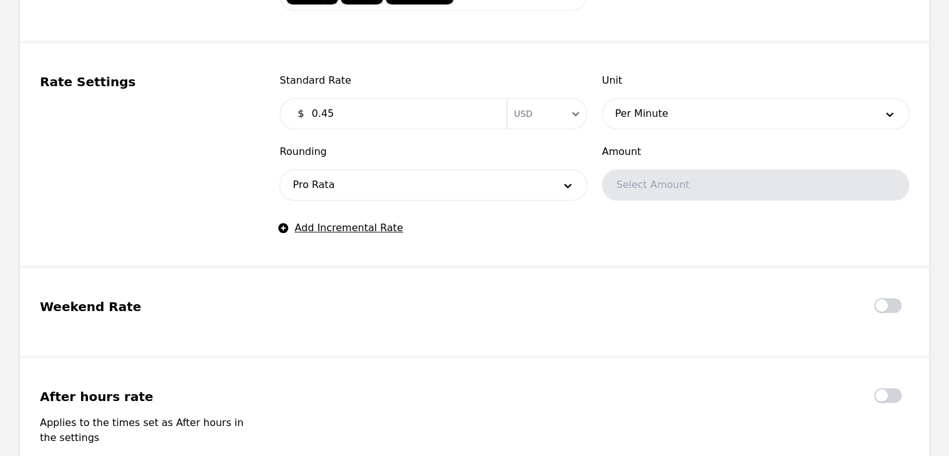
click at [325, 114] on input "0.45" at bounding box center [401, 113] width 195 height 25
type input "0.35"
click at [497, 303] on div at bounding box center [595, 305] width 630 height 15
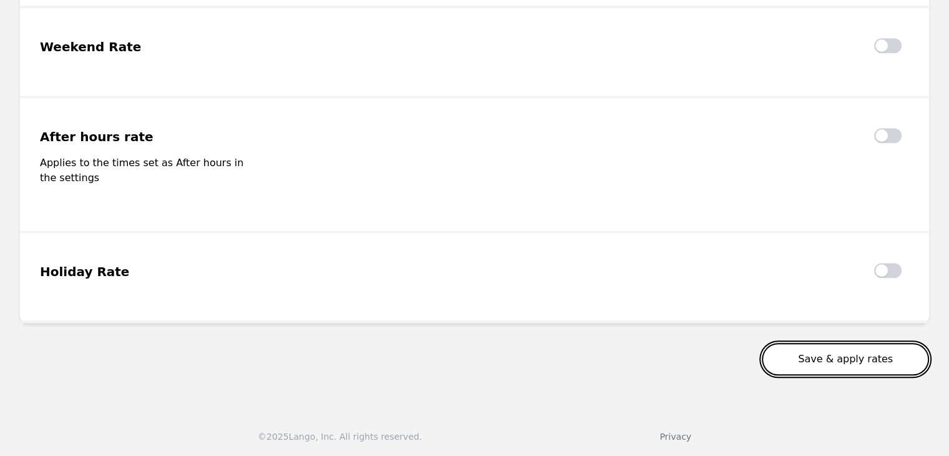
click at [857, 361] on button "Save & apply rates" at bounding box center [845, 359] width 167 height 32
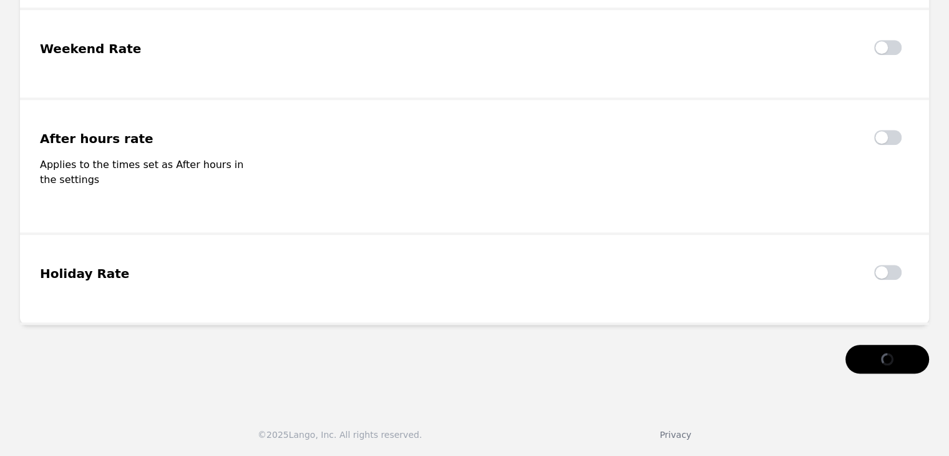
scroll to position [1087, 0]
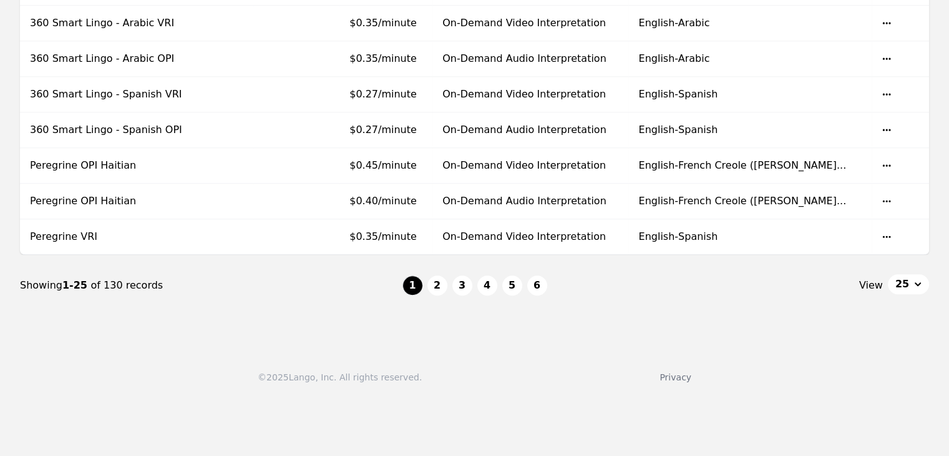
scroll to position [894, 0]
click at [483, 277] on button "4" at bounding box center [488, 285] width 20 height 20
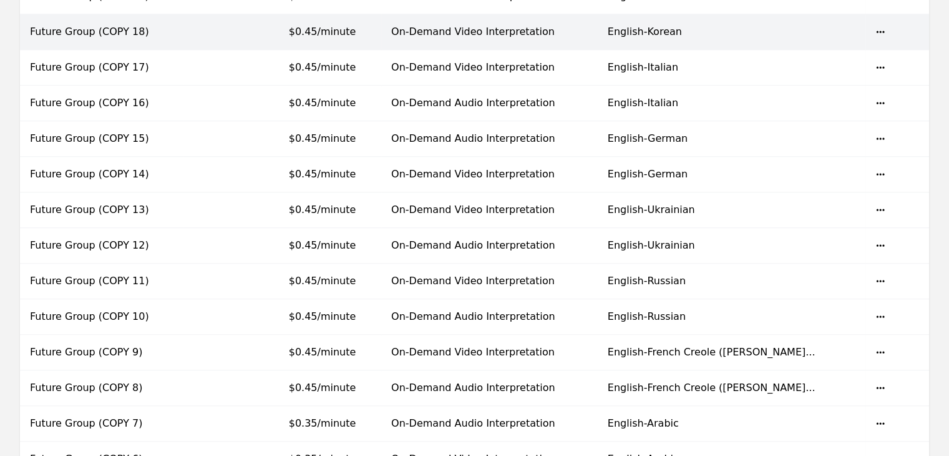
scroll to position [519, 0]
